Goal: Task Accomplishment & Management: Manage account settings

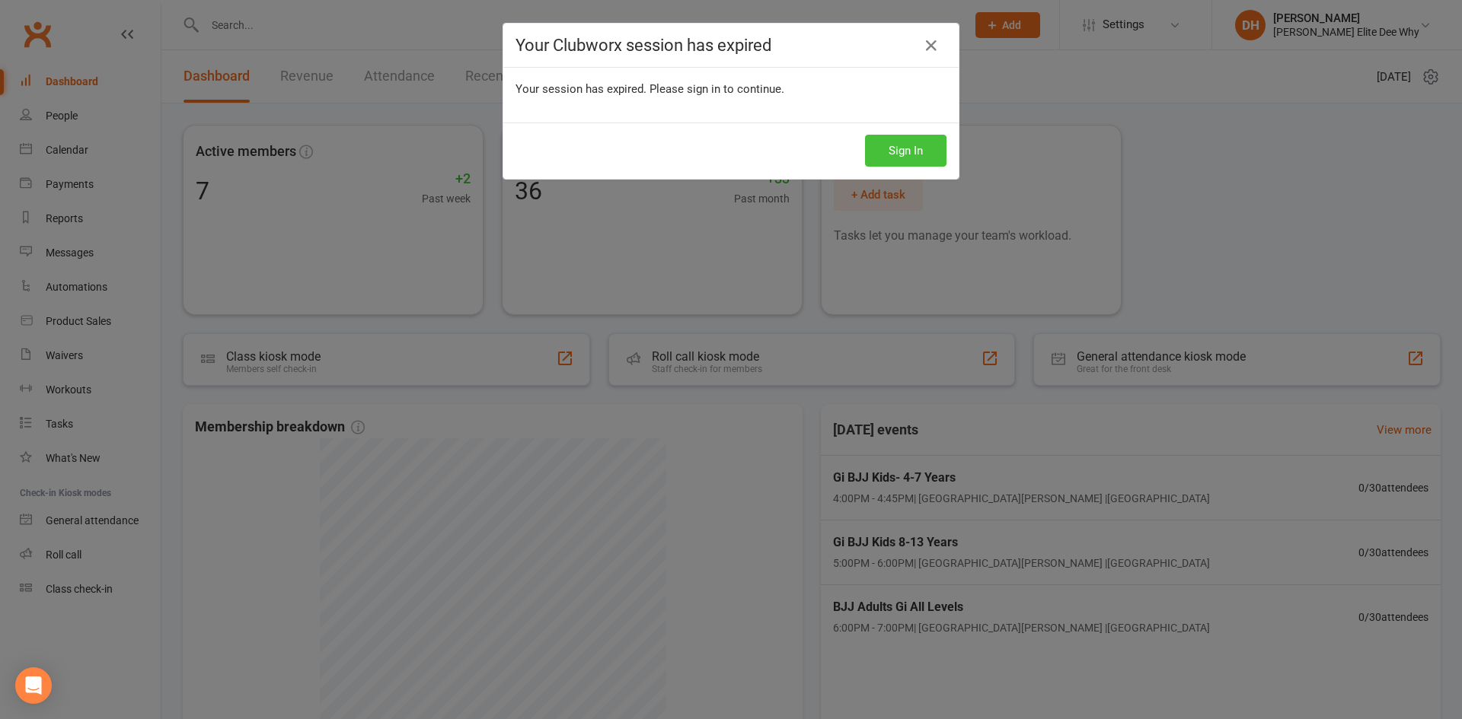
click at [912, 142] on button "Sign In" at bounding box center [905, 151] width 81 height 32
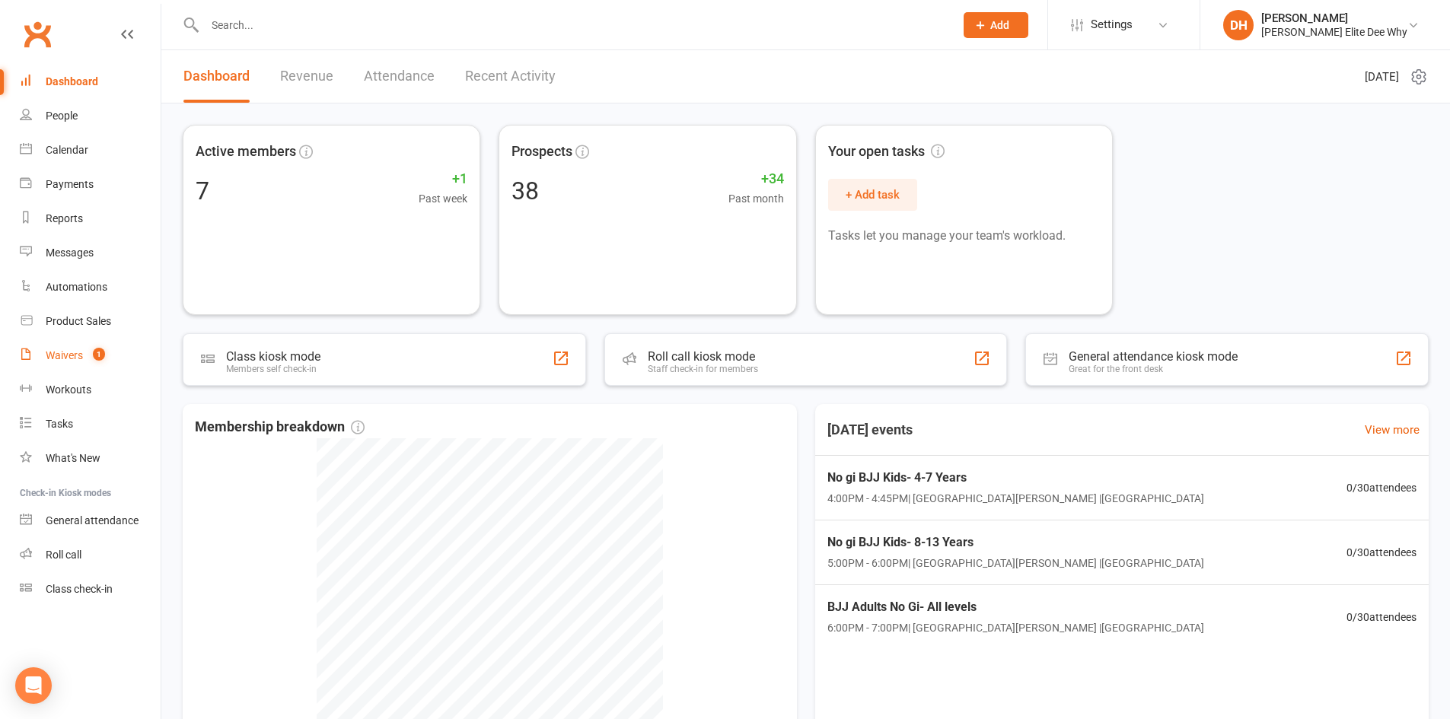
click at [81, 359] on div "Waivers" at bounding box center [64, 355] width 37 height 12
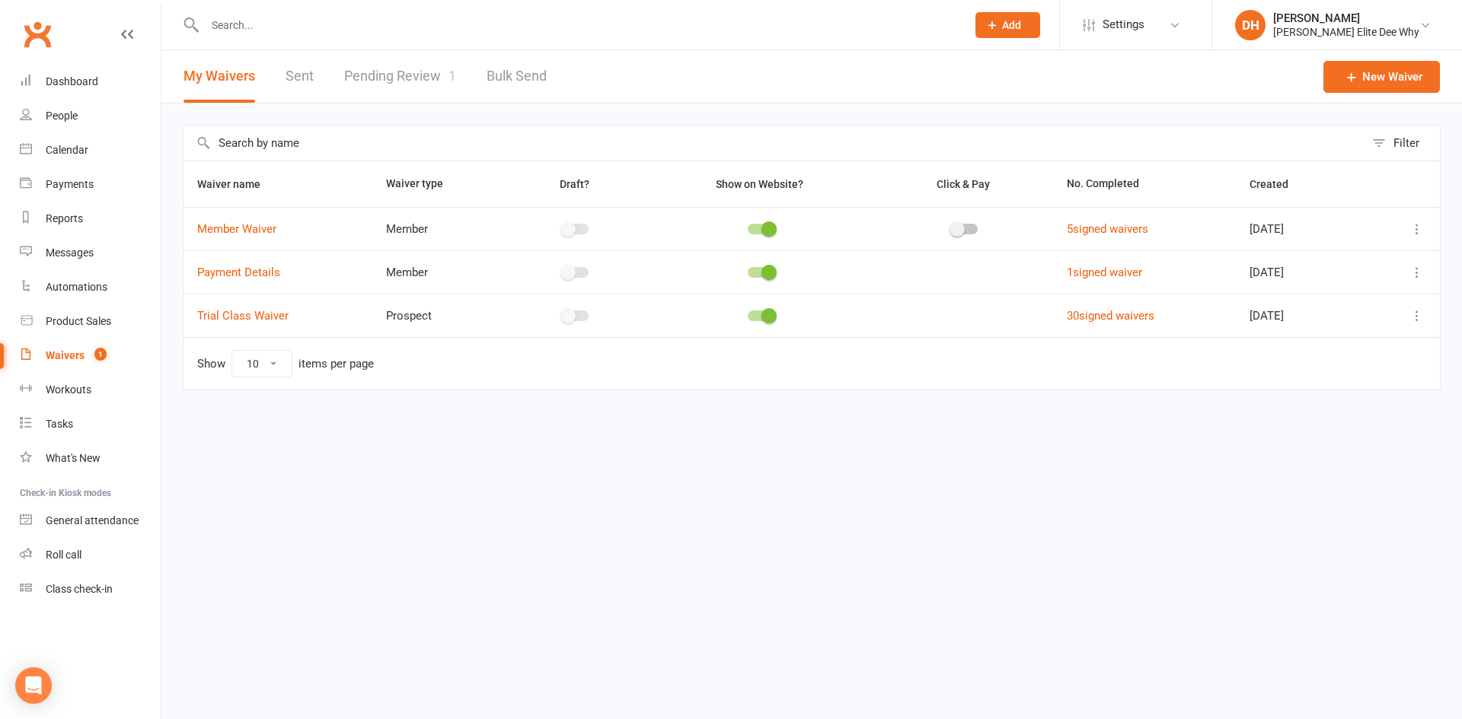
click at [403, 75] on link "Pending Review 1" at bounding box center [400, 76] width 112 height 53
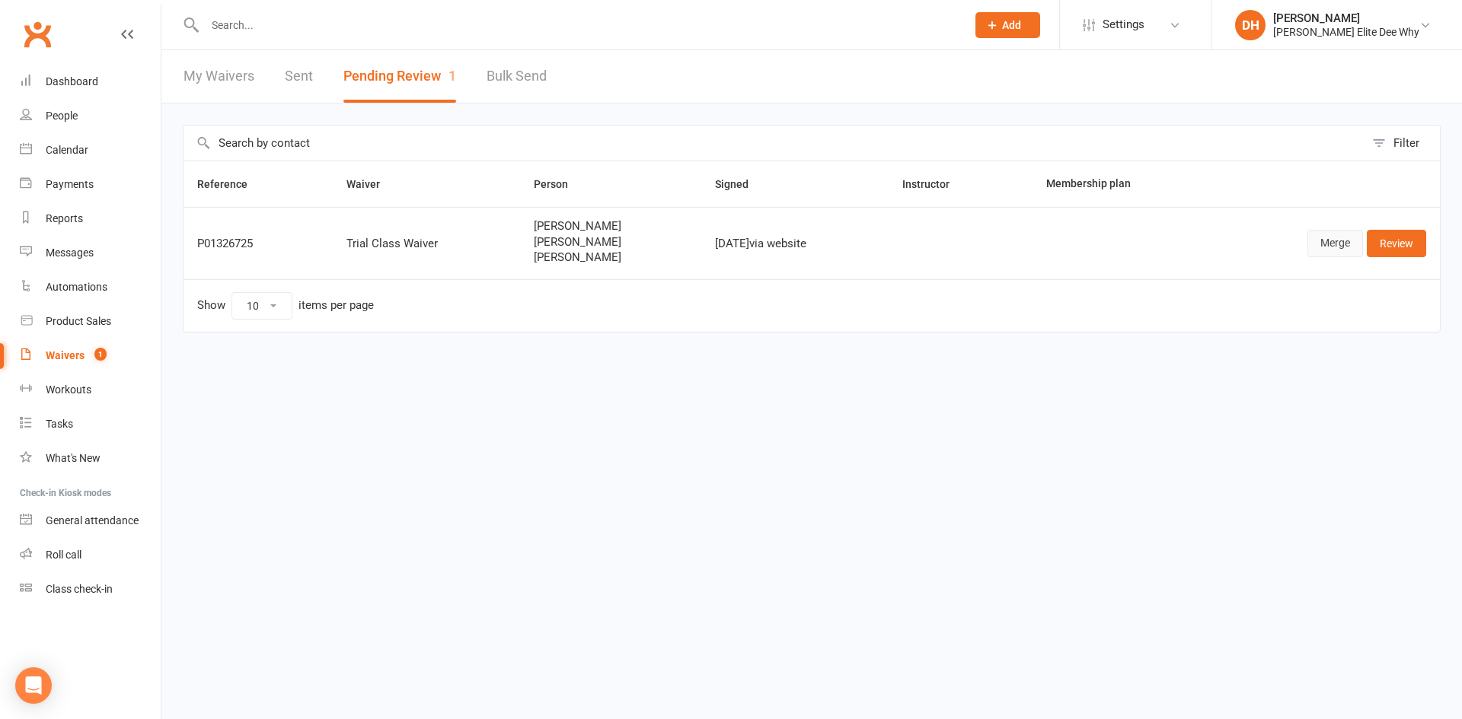
click at [1329, 244] on link "Merge" at bounding box center [1335, 243] width 56 height 27
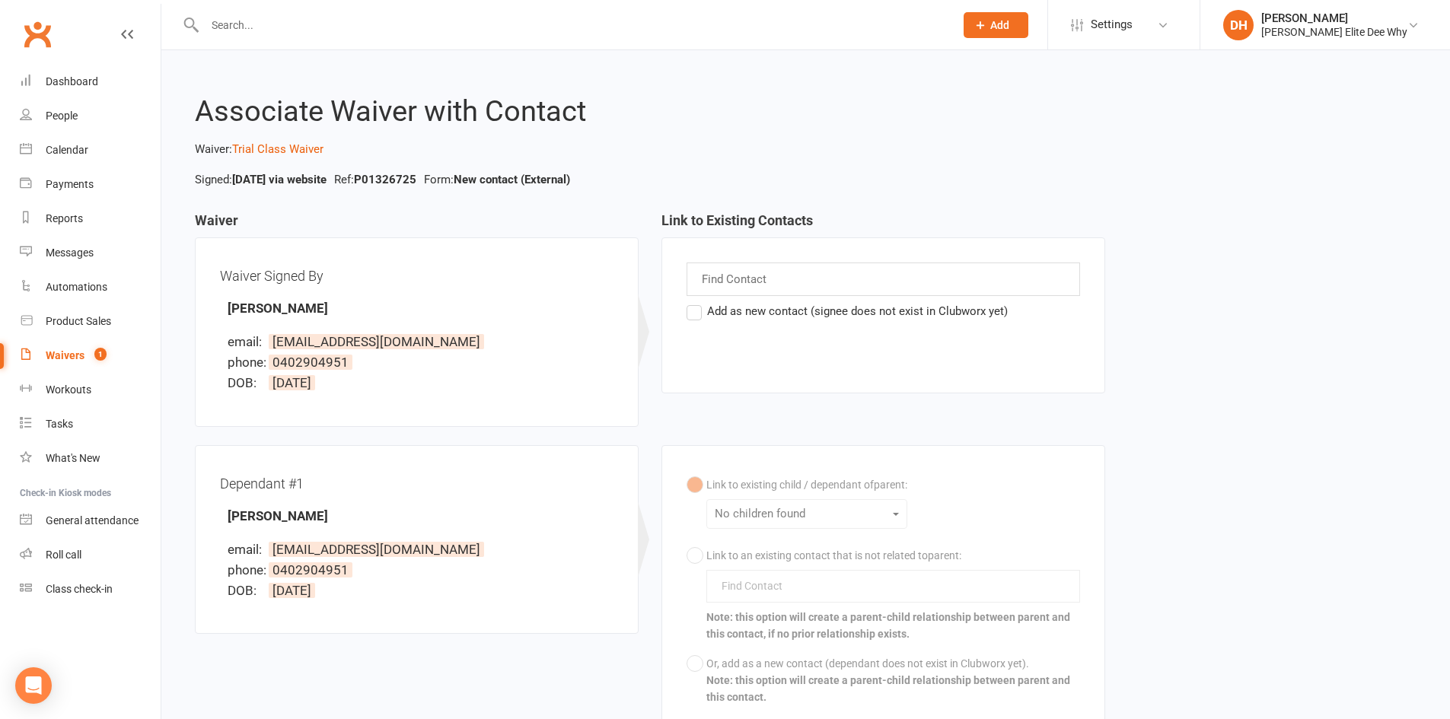
click at [814, 282] on div "Find Contact" at bounding box center [884, 279] width 394 height 33
type input "chitchot"
click at [703, 371] on div "chitchot chitchot Chi Zhang Add as new contact (signee does not exist in Clubwo…" at bounding box center [884, 316] width 444 height 156
click at [46, 349] on link "Waivers 1" at bounding box center [90, 356] width 141 height 34
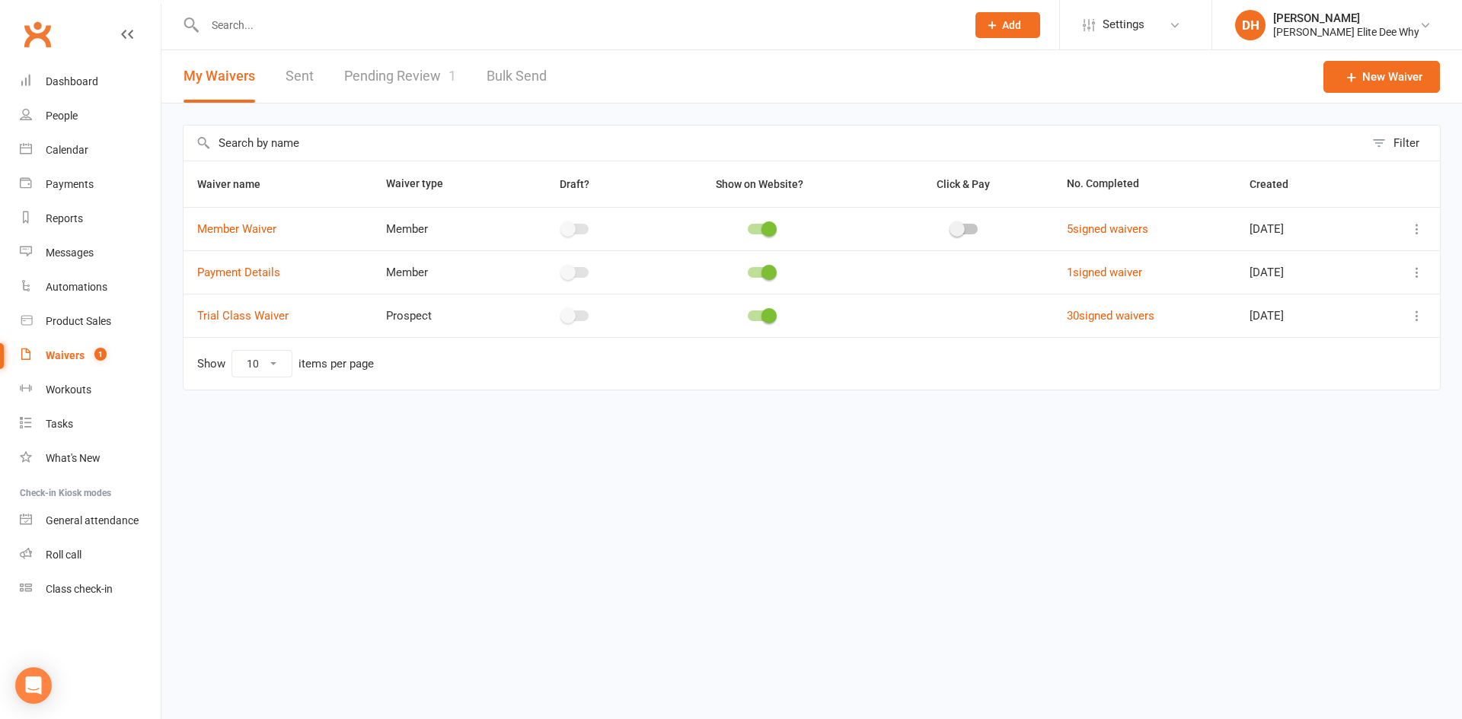
click at [241, 22] on input "text" at bounding box center [577, 24] width 755 height 21
type input "chitchot"
click at [68, 346] on link "Waivers 1" at bounding box center [90, 356] width 141 height 34
click at [408, 62] on link "Pending Review 1" at bounding box center [400, 76] width 112 height 53
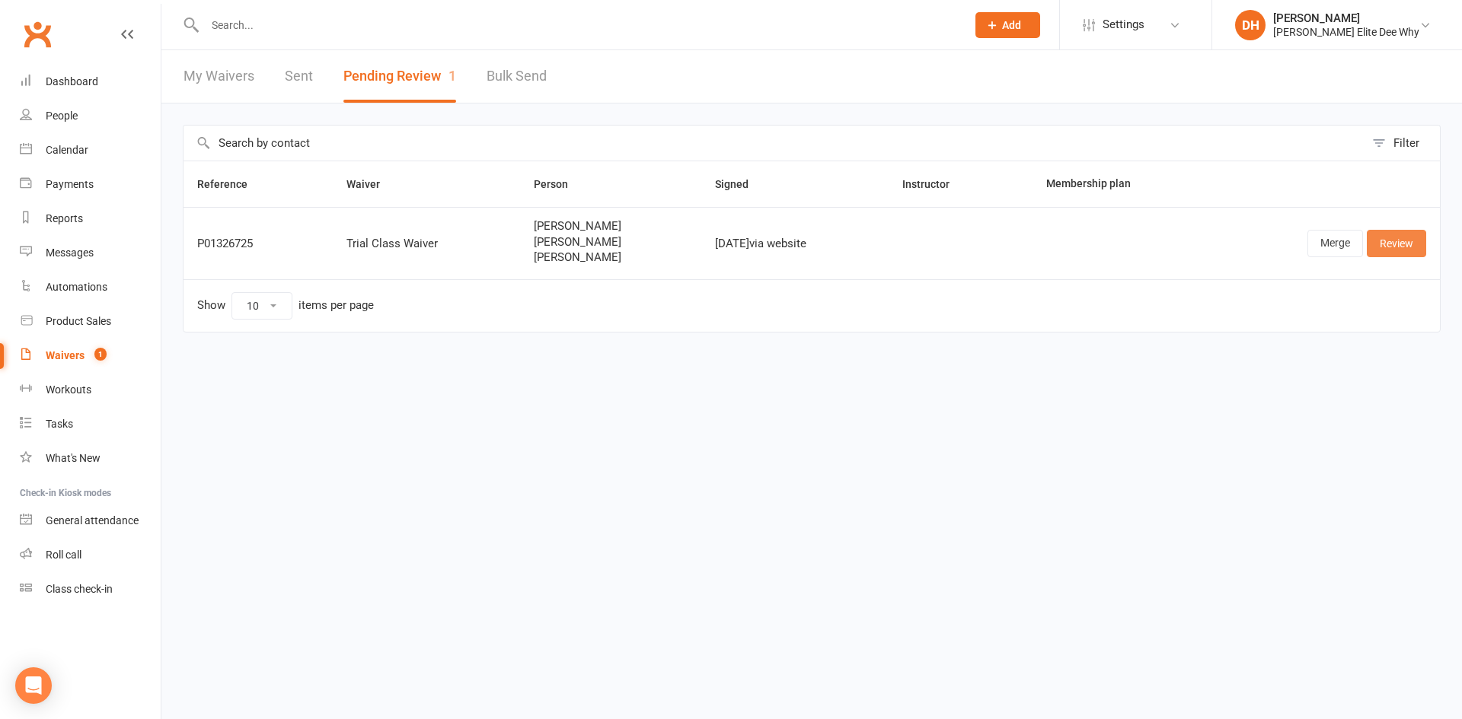
click at [1380, 247] on link "Review" at bounding box center [1395, 243] width 59 height 27
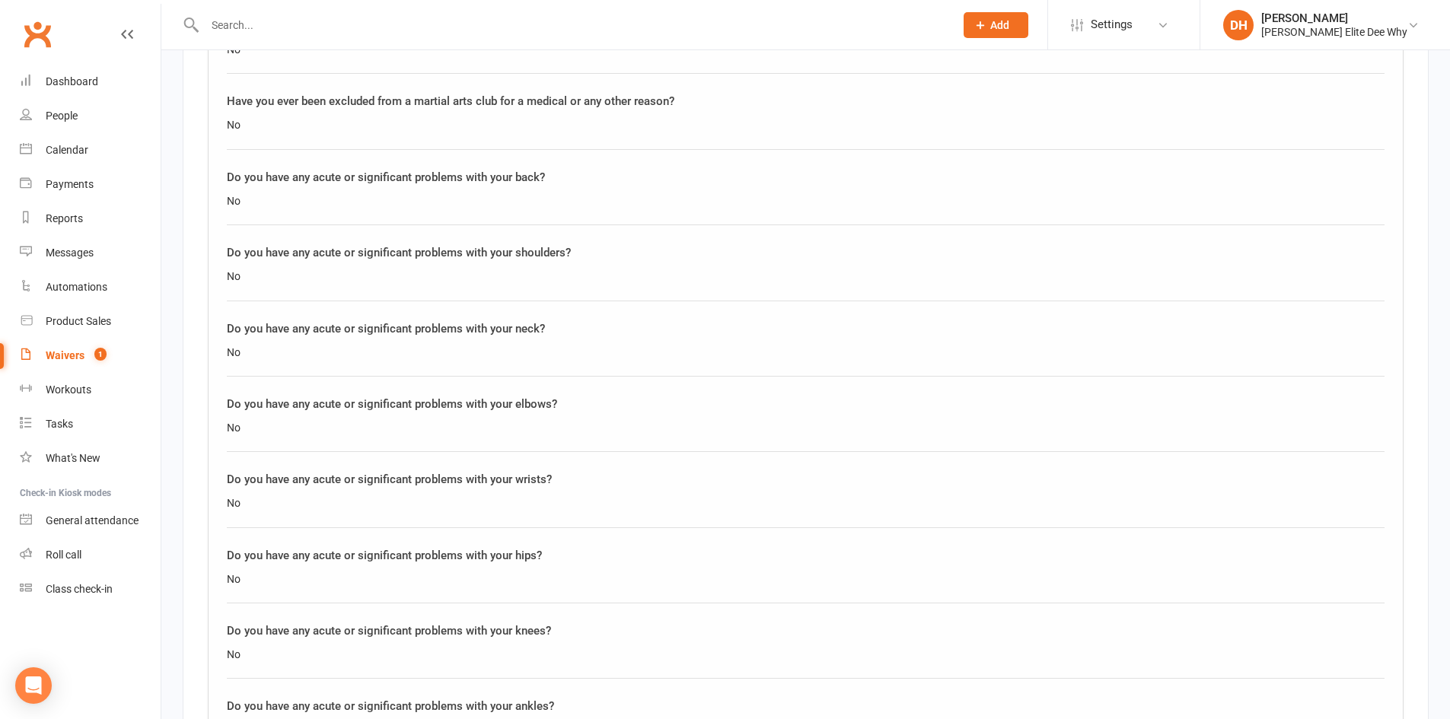
scroll to position [7949, 0]
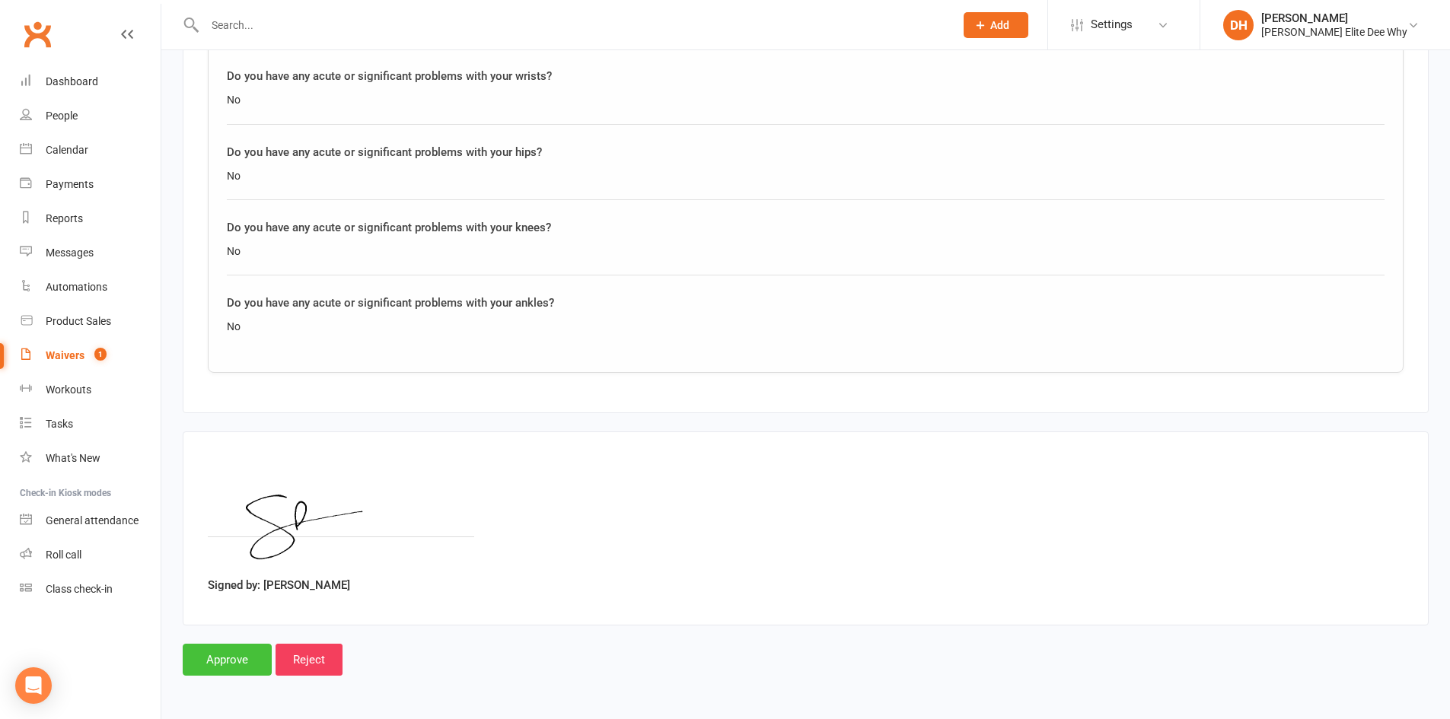
click at [247, 658] on input "Approve" at bounding box center [227, 660] width 89 height 32
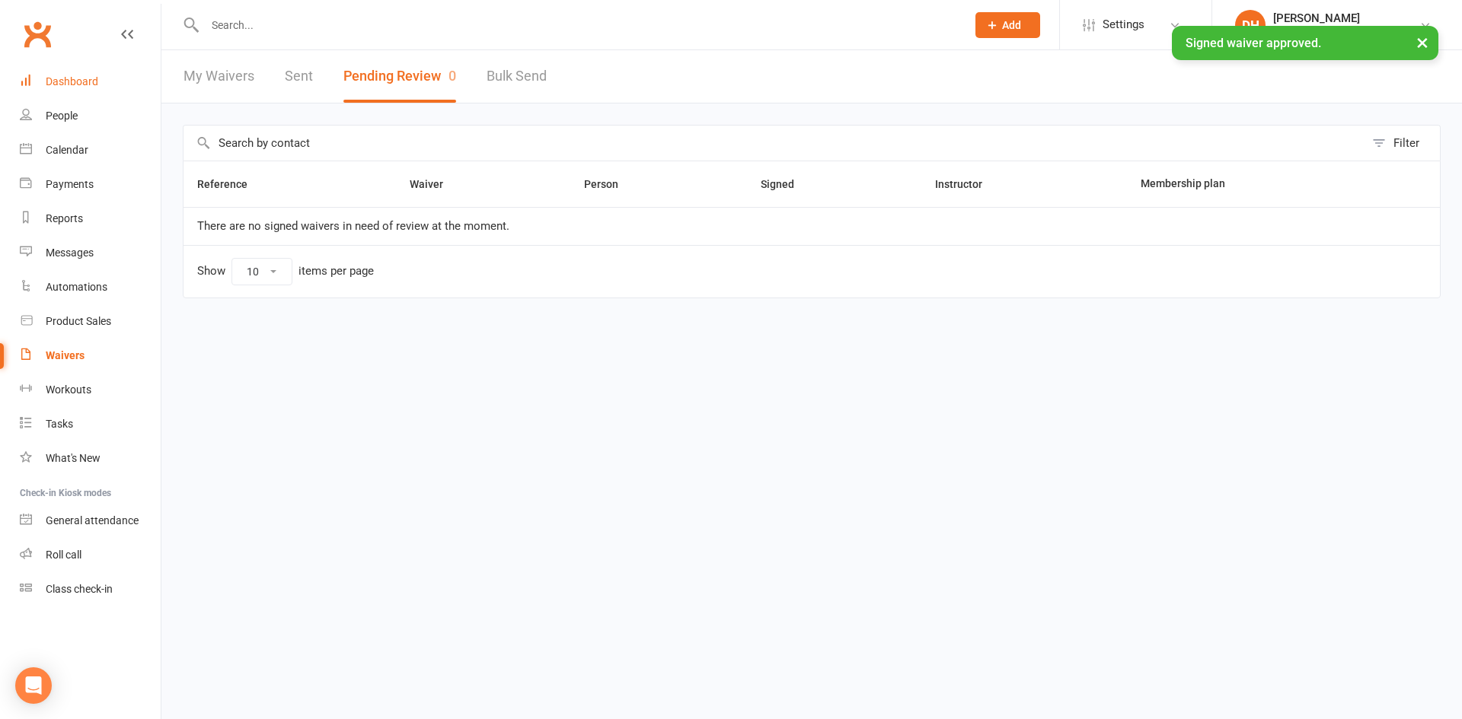
click at [83, 70] on link "Dashboard" at bounding box center [90, 82] width 141 height 34
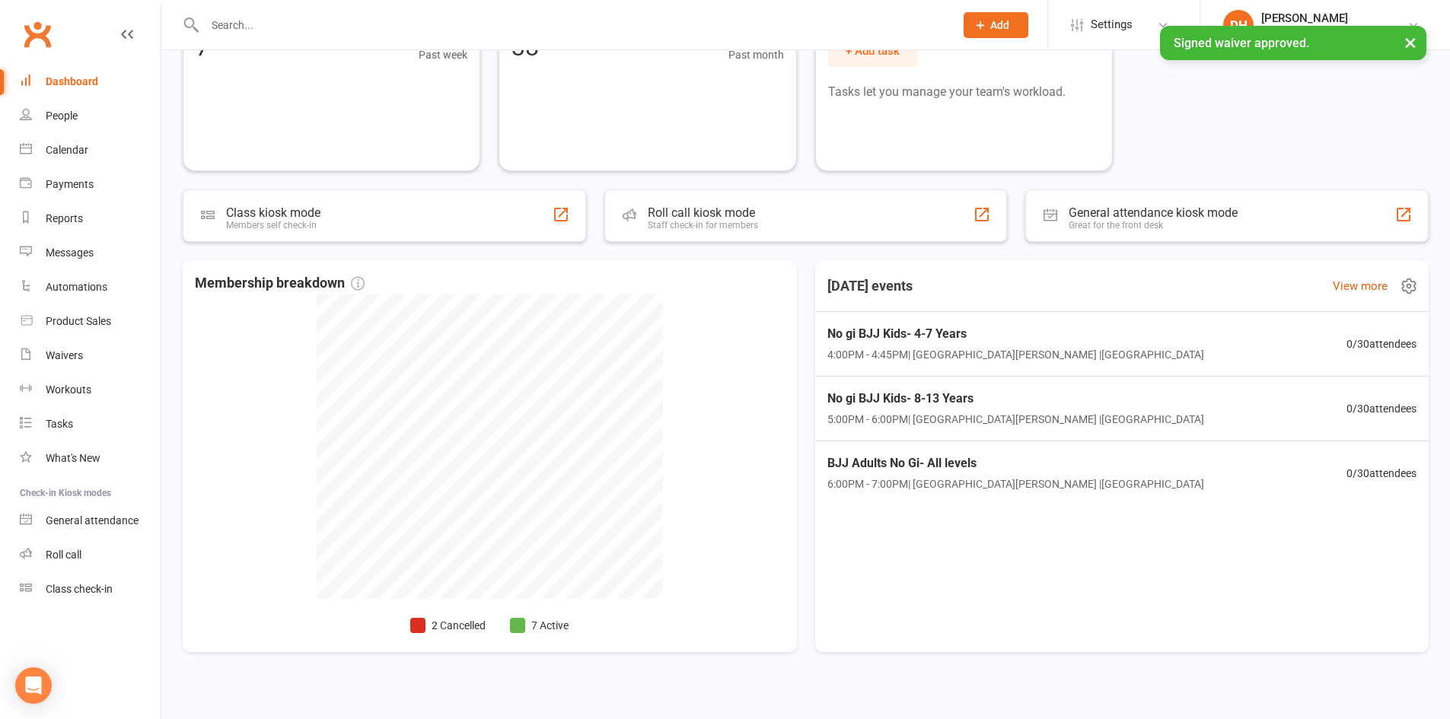
scroll to position [157, 0]
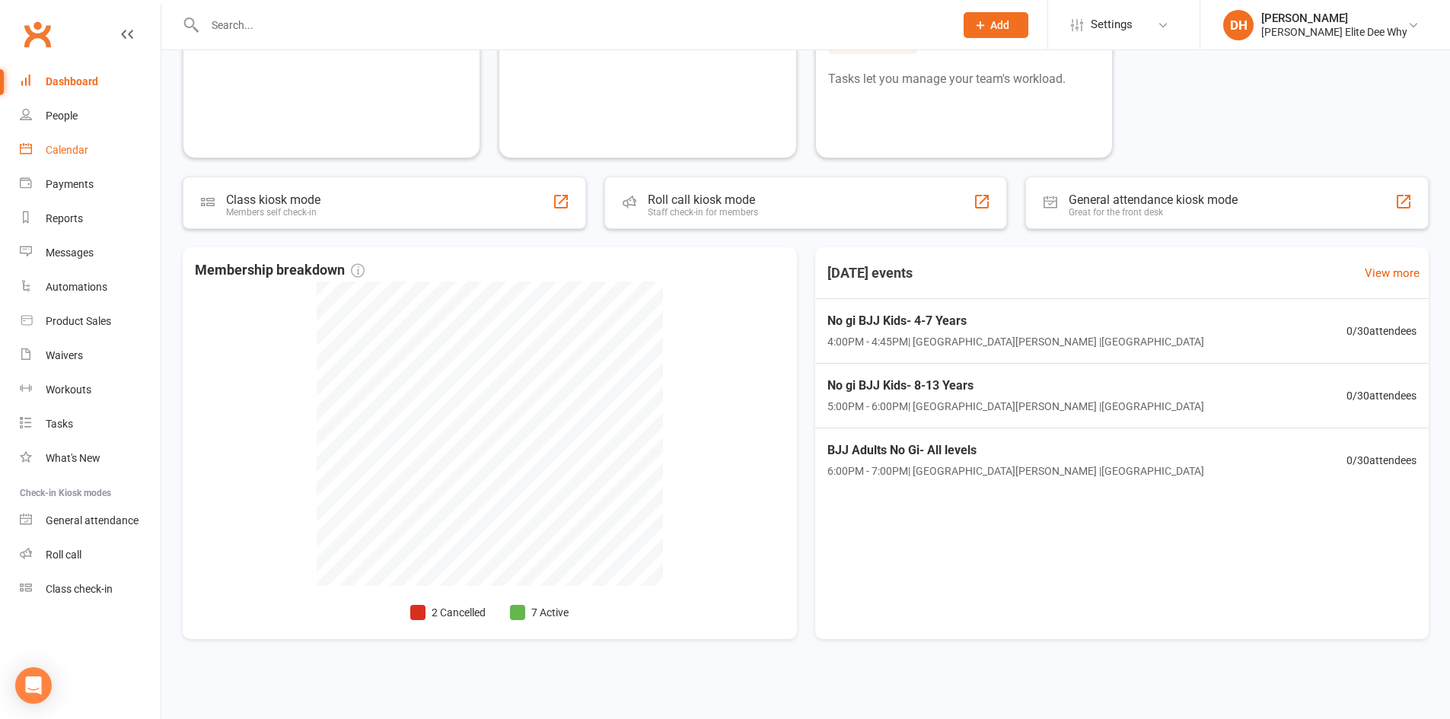
click at [97, 144] on link "Calendar" at bounding box center [90, 150] width 141 height 34
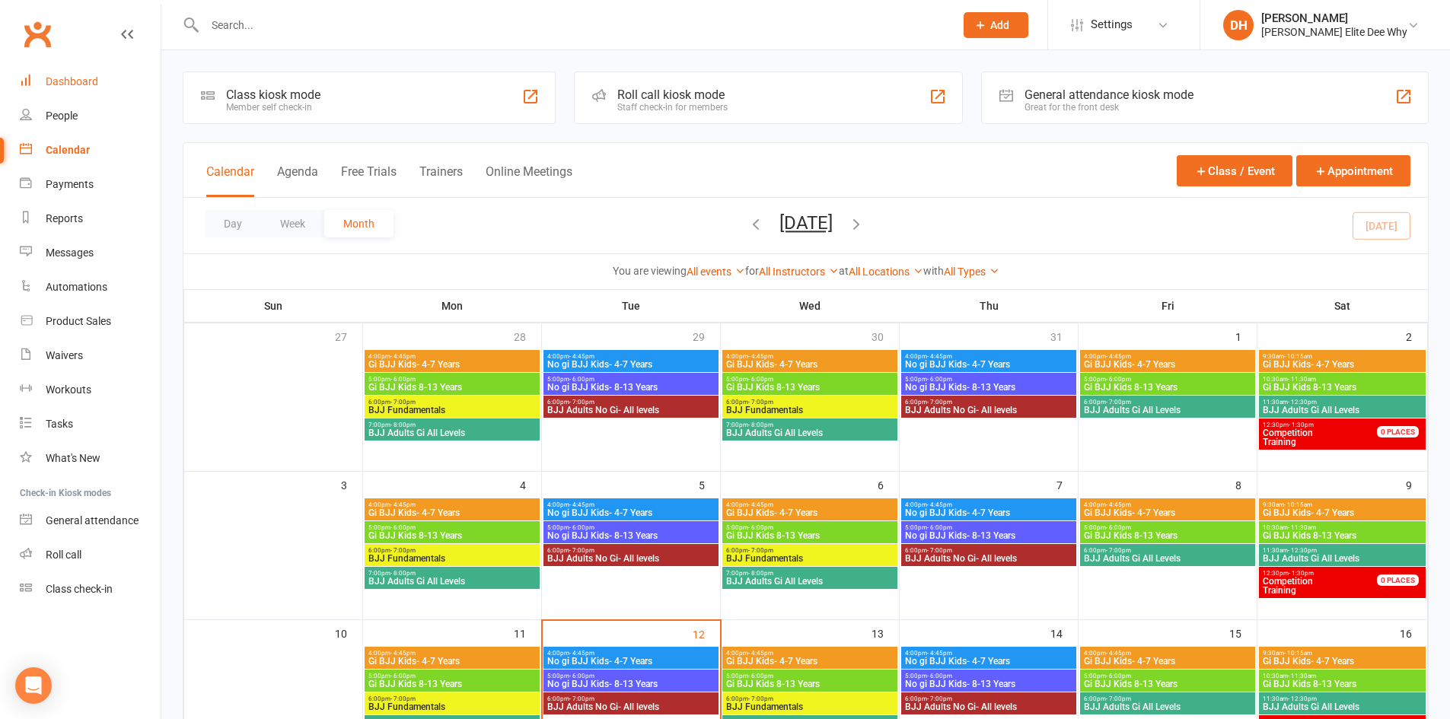
click at [80, 79] on div "Dashboard" at bounding box center [72, 81] width 53 height 12
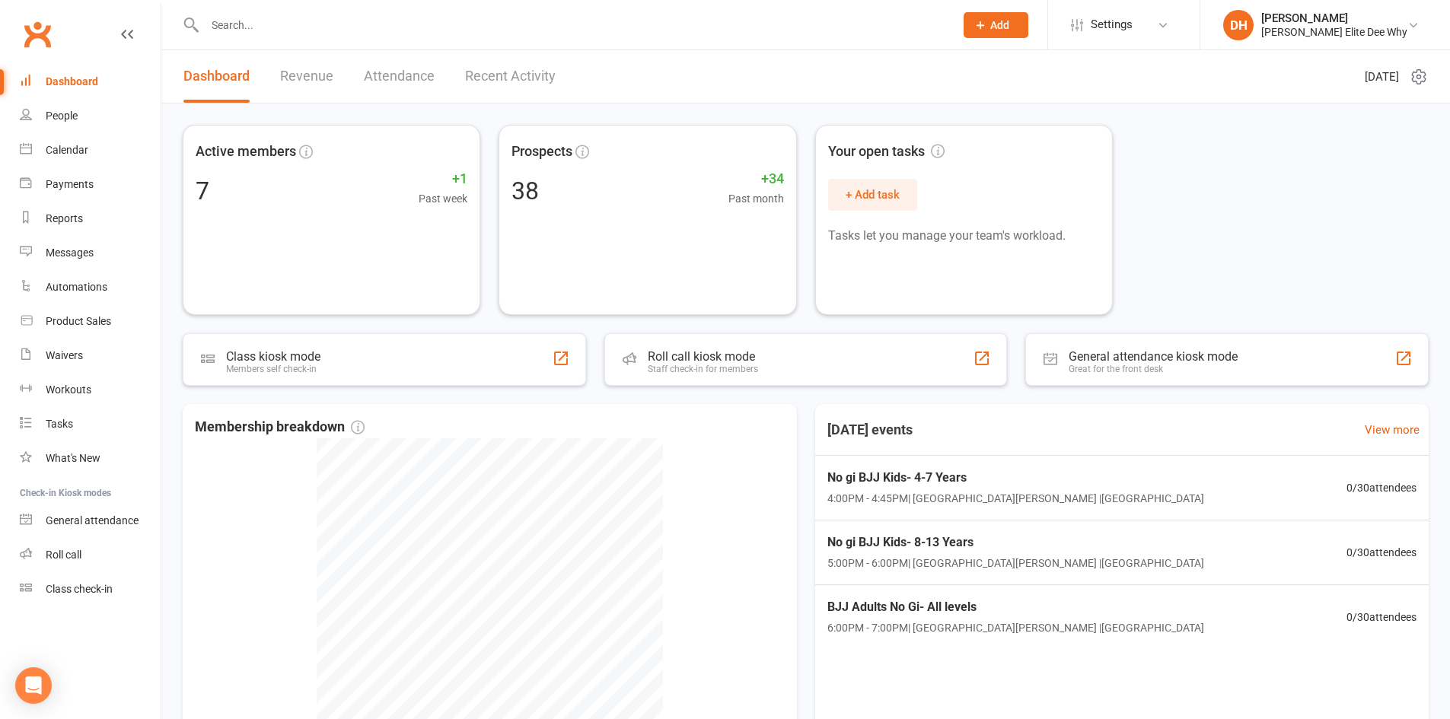
click at [488, 89] on link "Recent Activity" at bounding box center [510, 76] width 91 height 53
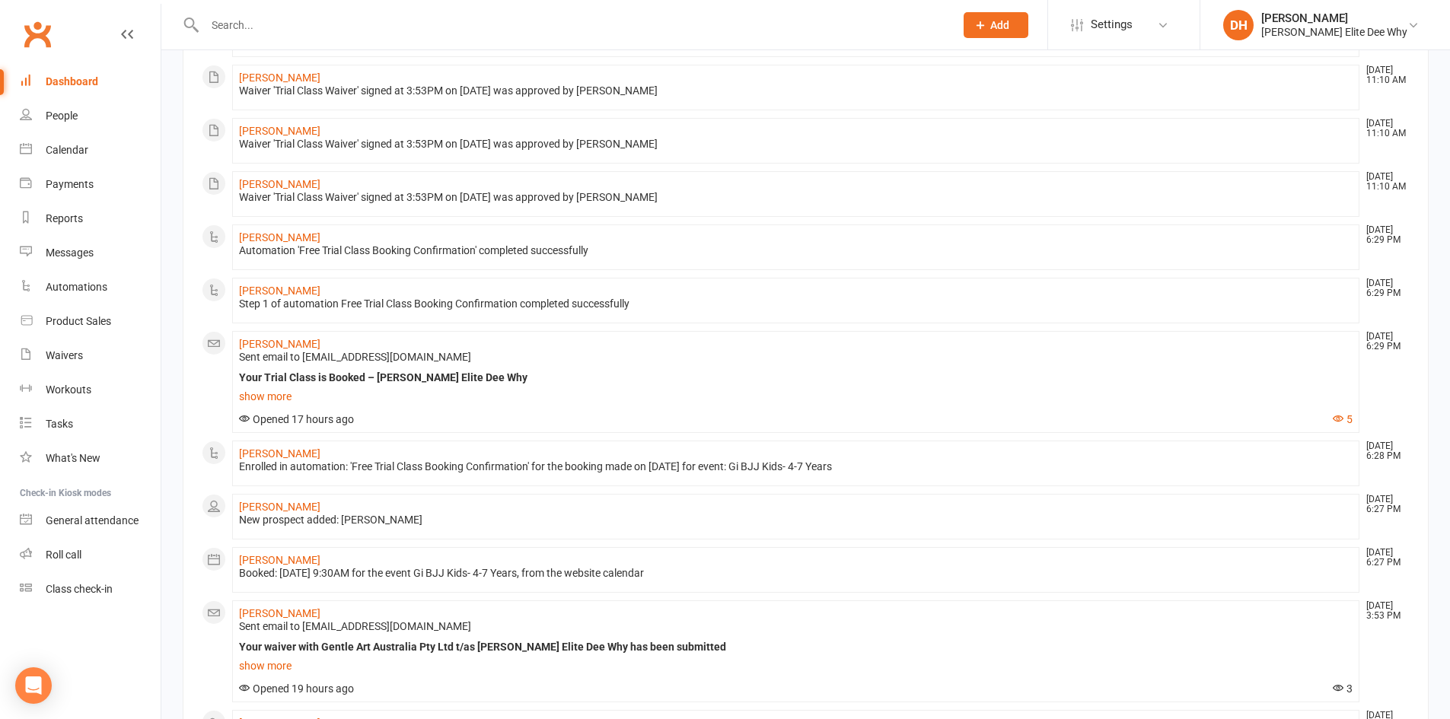
scroll to position [219, 0]
click at [274, 611] on link "Soraya Chitchot" at bounding box center [279, 617] width 81 height 12
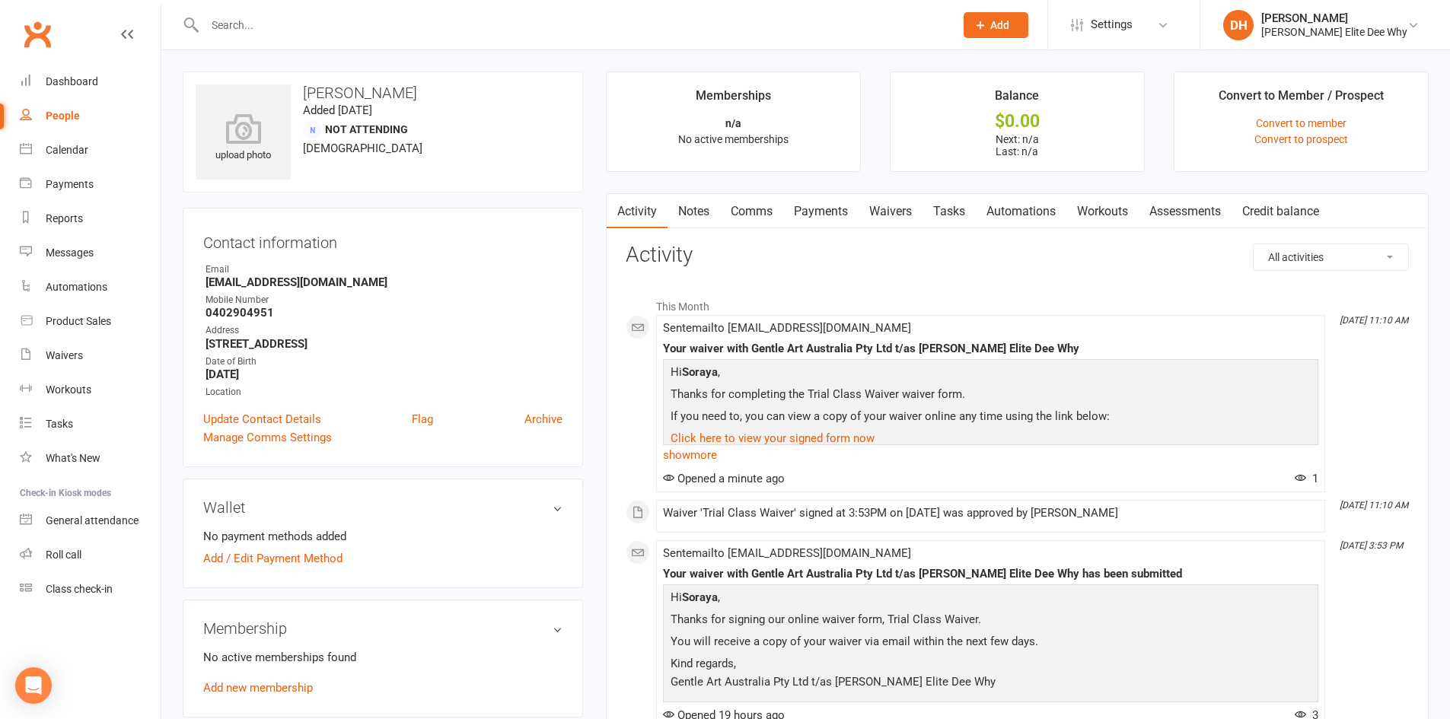
click at [875, 203] on link "Waivers" at bounding box center [891, 211] width 64 height 35
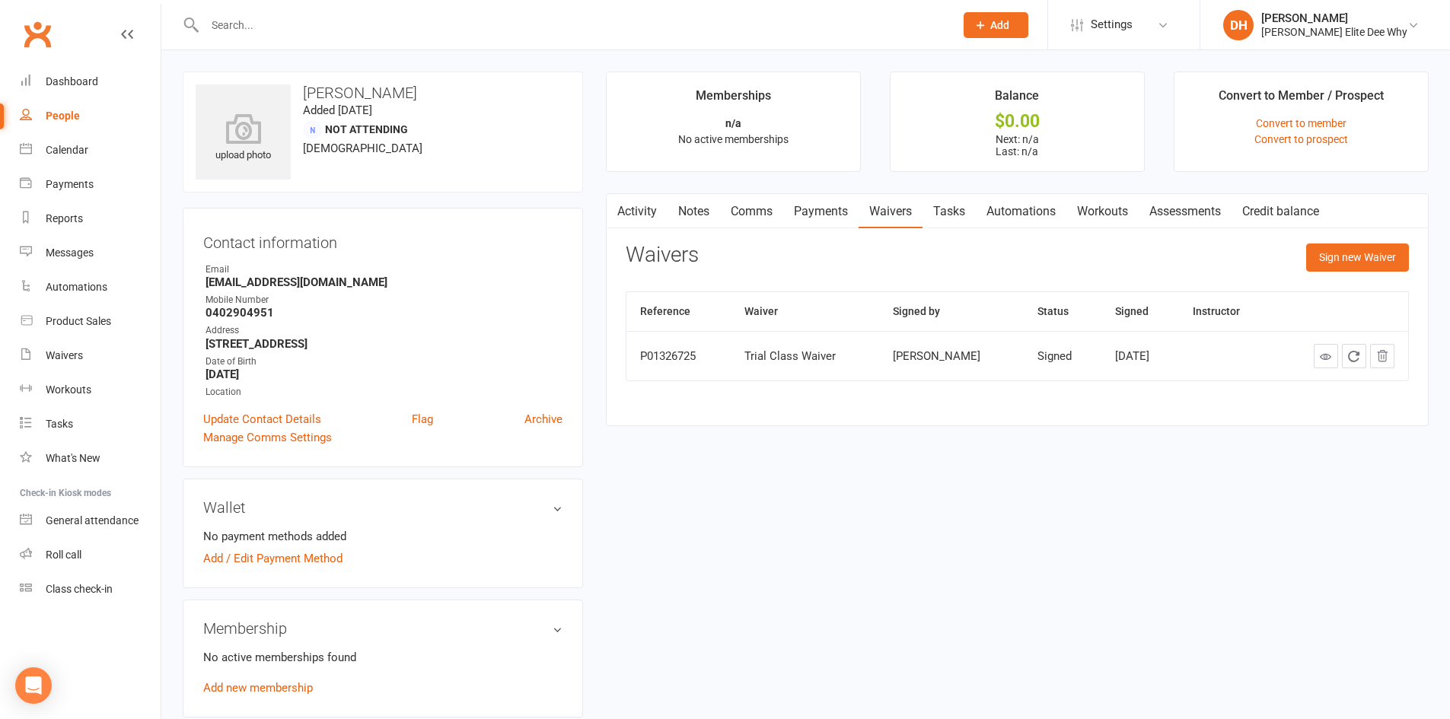
click at [831, 206] on link "Payments" at bounding box center [820, 211] width 75 height 35
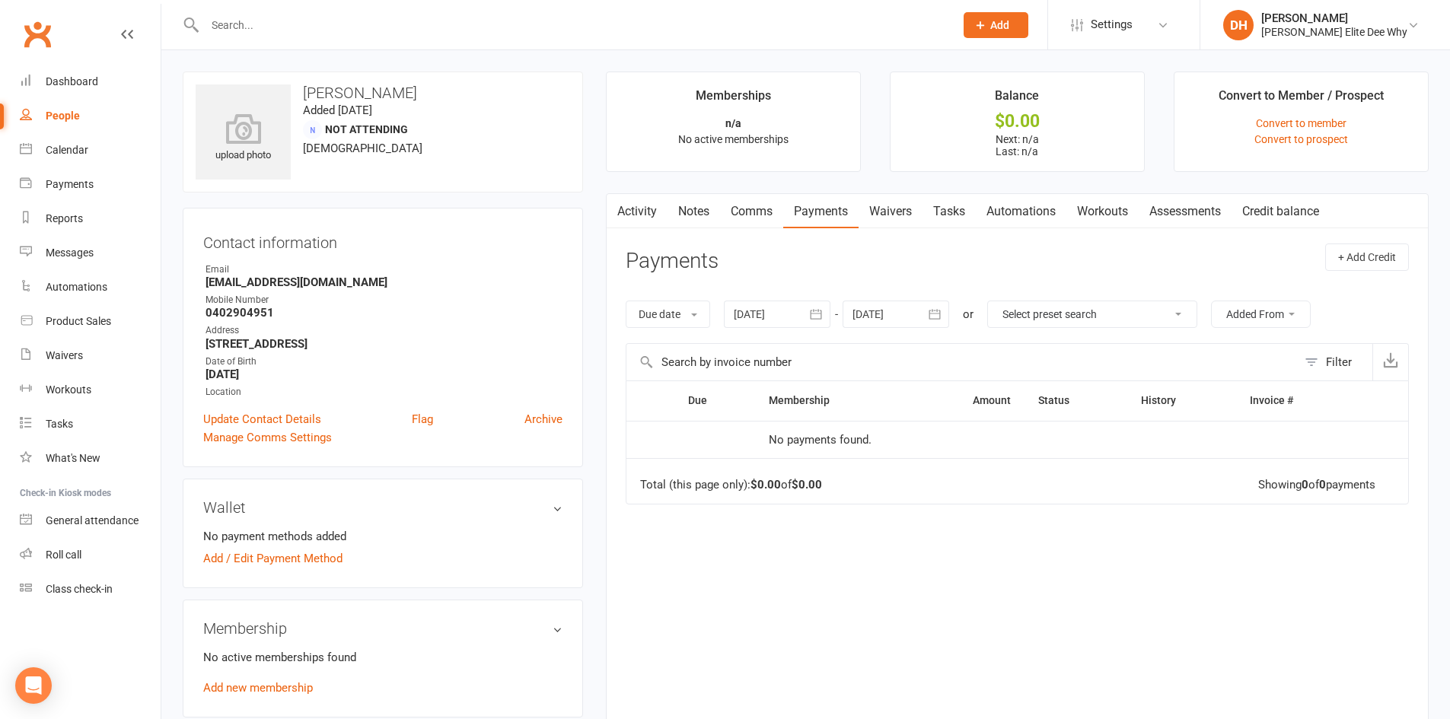
click at [1033, 217] on link "Automations" at bounding box center [1021, 211] width 91 height 35
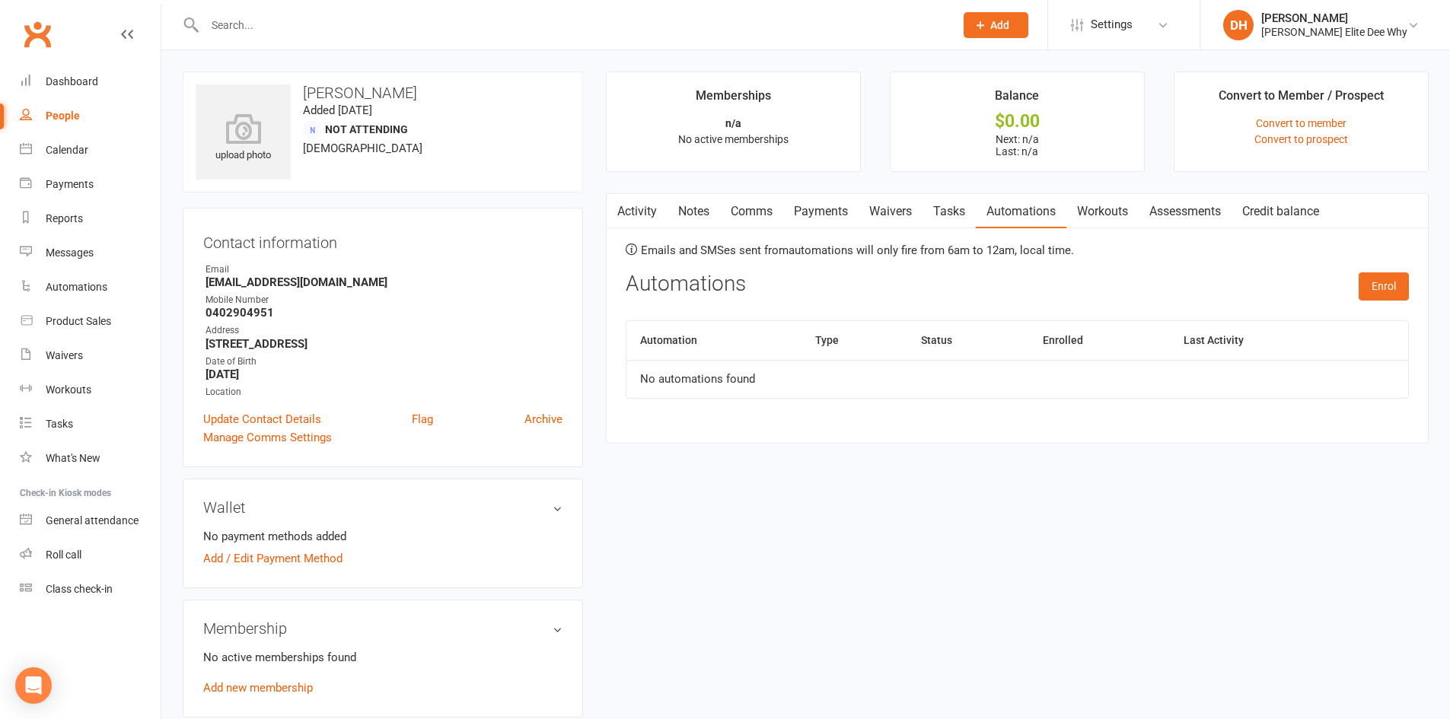
click at [640, 205] on link "Activity" at bounding box center [637, 211] width 61 height 35
